Goal: Find specific page/section: Find specific page/section

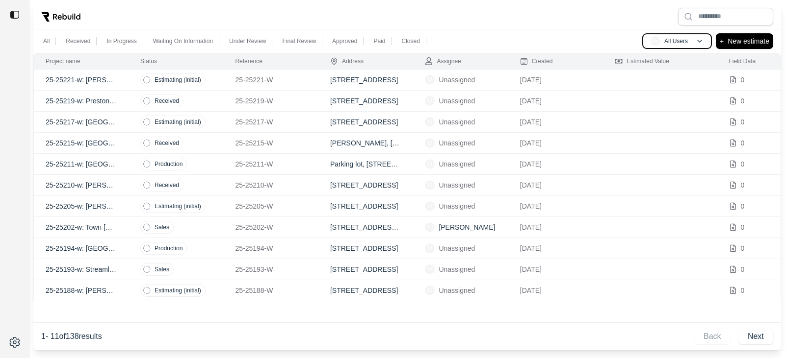
click at [672, 41] on p "All Users" at bounding box center [676, 41] width 24 height 8
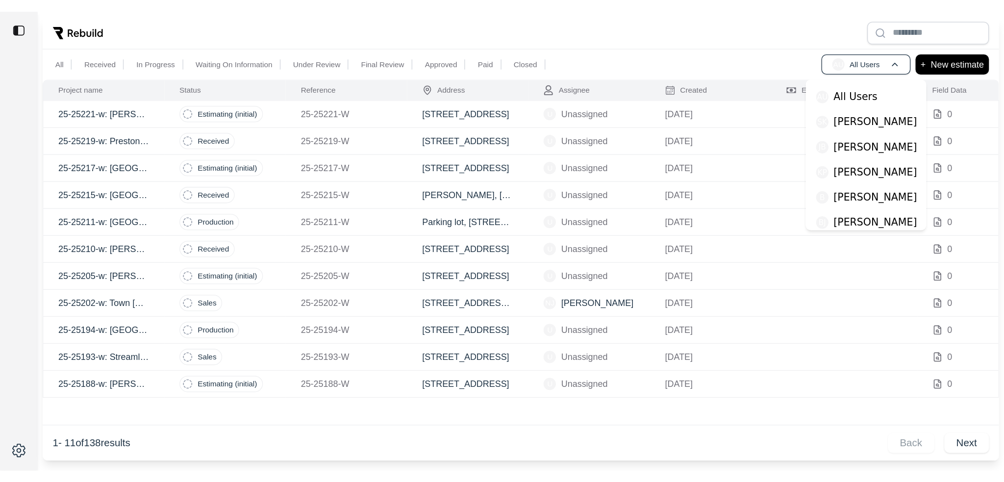
scroll to position [147, 0]
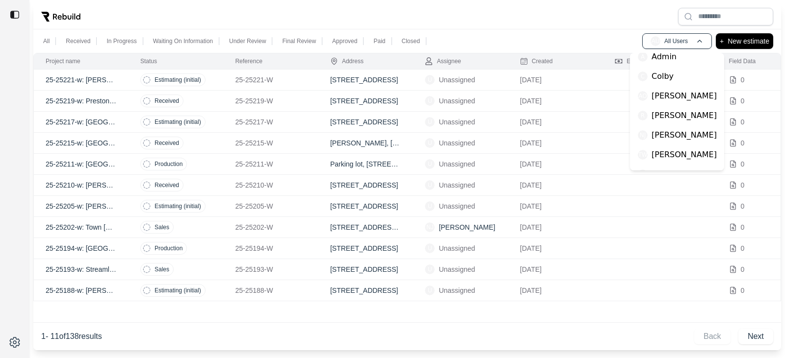
click at [664, 137] on p "[PERSON_NAME]" at bounding box center [683, 135] width 65 height 12
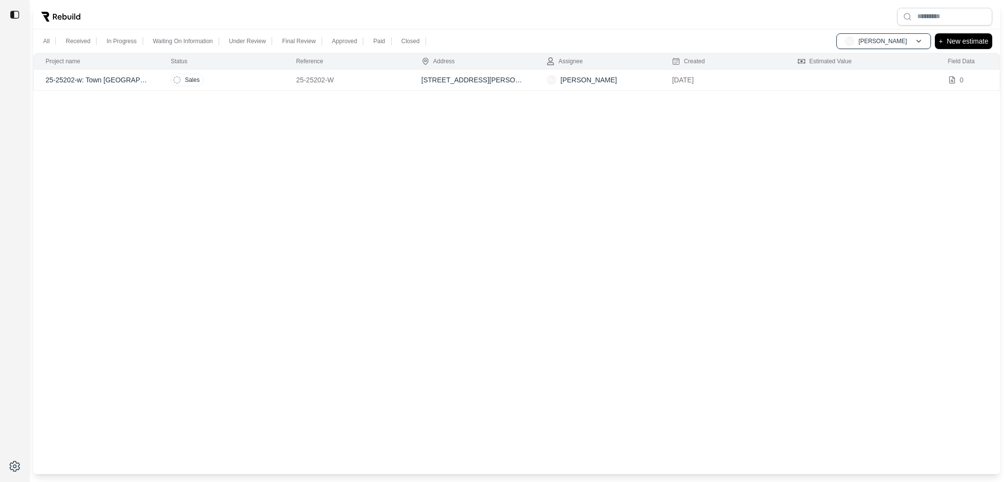
click at [221, 79] on td "Sales" at bounding box center [222, 80] width 126 height 21
